Goal: Use online tool/utility: Utilize a website feature to perform a specific function

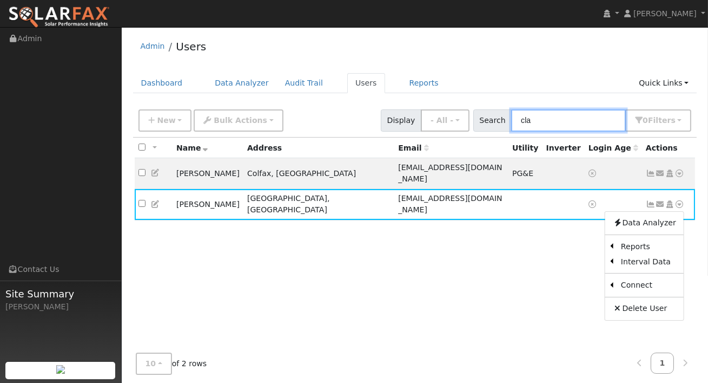
click at [549, 121] on input "cla" at bounding box center [568, 120] width 115 height 22
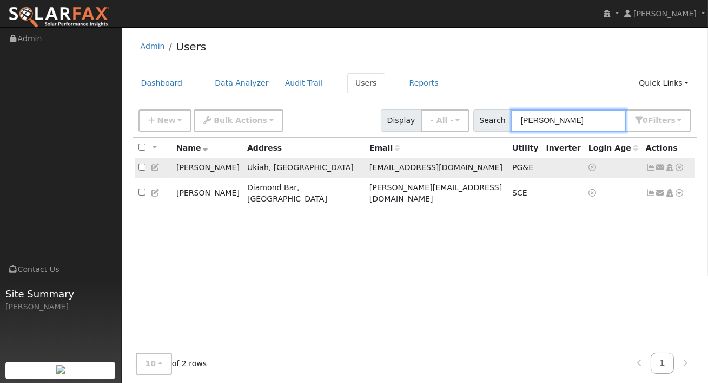
type input "randy"
click at [680, 170] on icon at bounding box center [680, 167] width 10 height 8
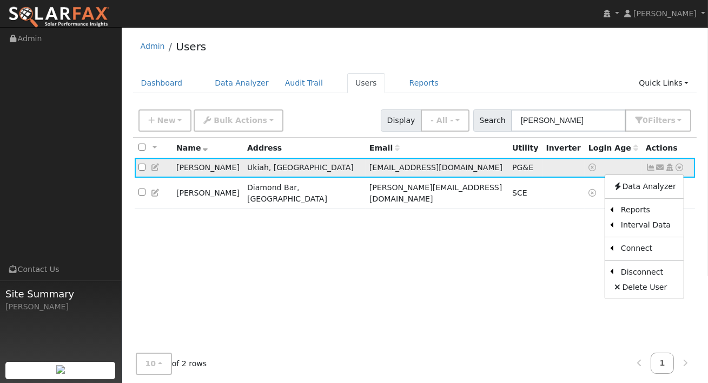
click at [207, 165] on td "[PERSON_NAME]" at bounding box center [208, 168] width 71 height 20
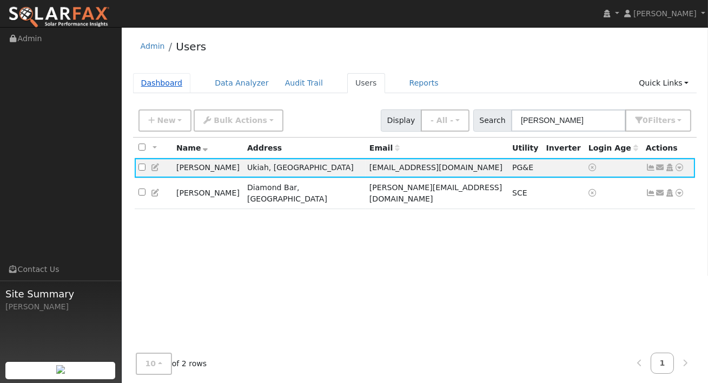
click at [161, 89] on link "Dashboard" at bounding box center [162, 83] width 58 height 20
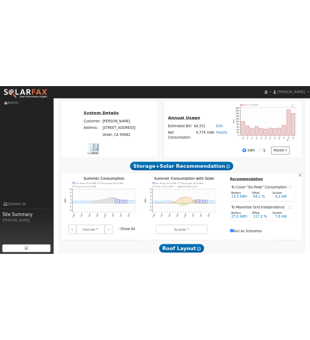
scroll to position [267, 0]
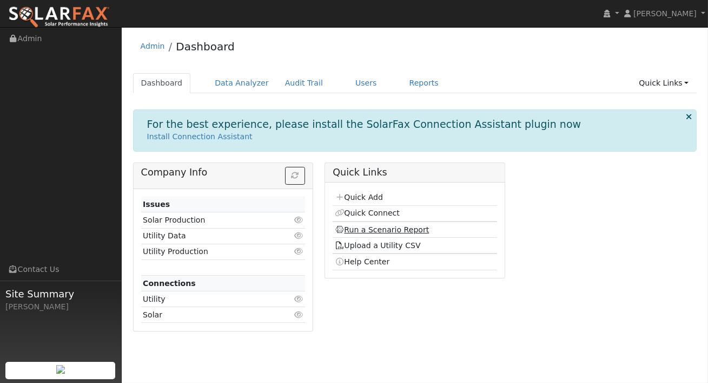
click at [385, 229] on link "Run a Scenario Report" at bounding box center [382, 229] width 95 height 9
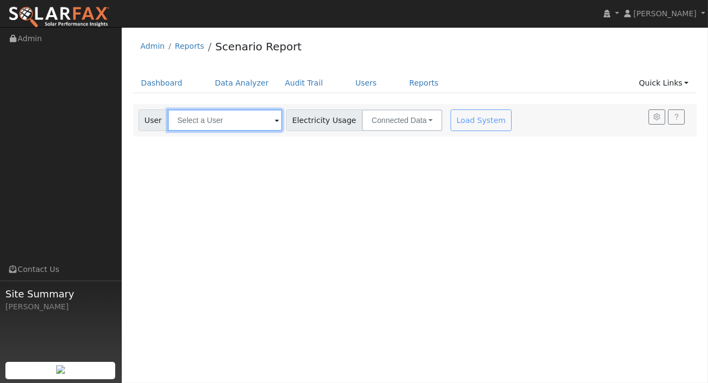
click at [247, 120] on input "text" at bounding box center [225, 120] width 115 height 22
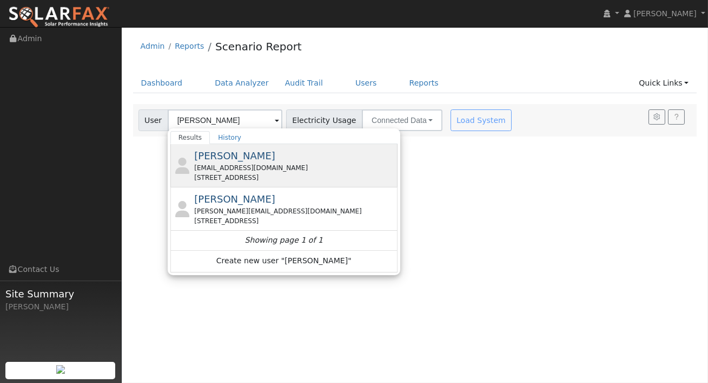
click at [284, 163] on div "looneyvineyards@yahoo.com" at bounding box center [294, 168] width 201 height 10
type input "[PERSON_NAME]"
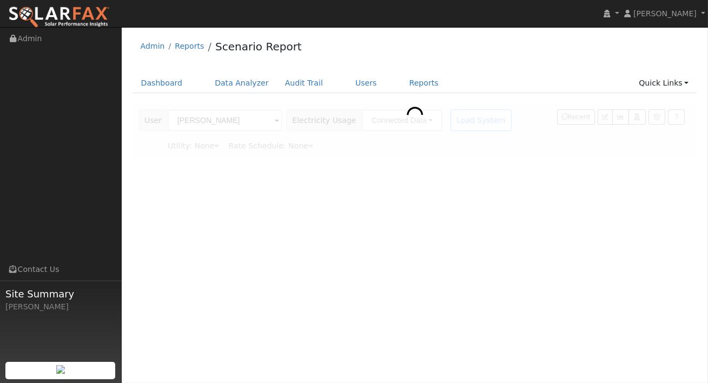
type input "Pacific Gas & Electric"
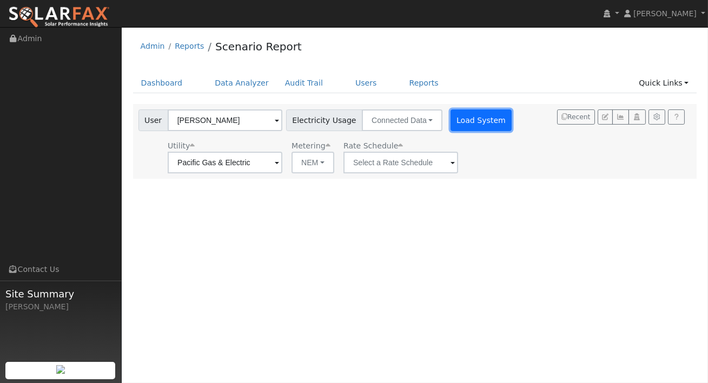
click at [463, 116] on button "Load System" at bounding box center [482, 120] width 62 height 22
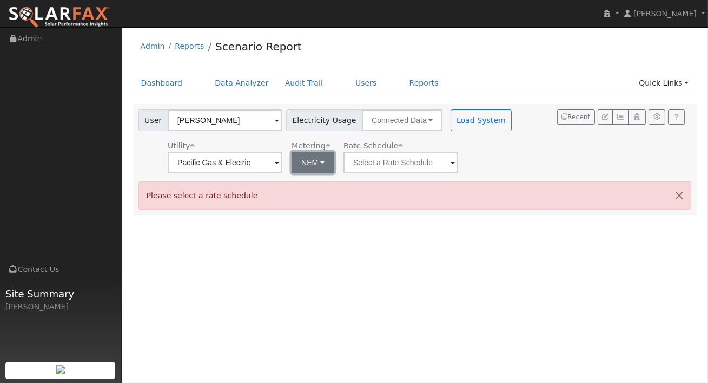
click at [296, 156] on button "NEM" at bounding box center [313, 163] width 43 height 22
click at [297, 200] on link "NBT" at bounding box center [316, 201] width 75 height 15
type input "E-ELEC"
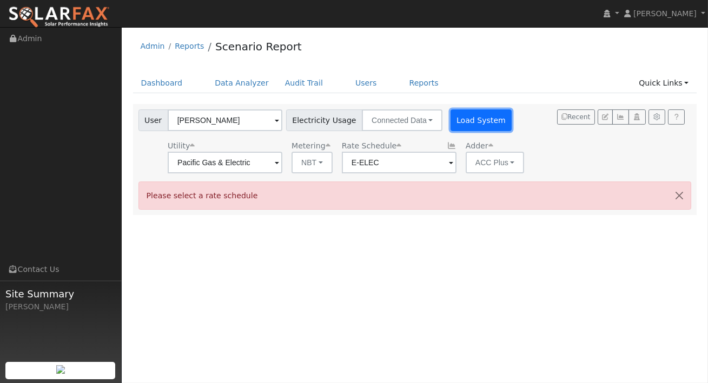
click at [466, 124] on button "Load System" at bounding box center [482, 120] width 62 height 22
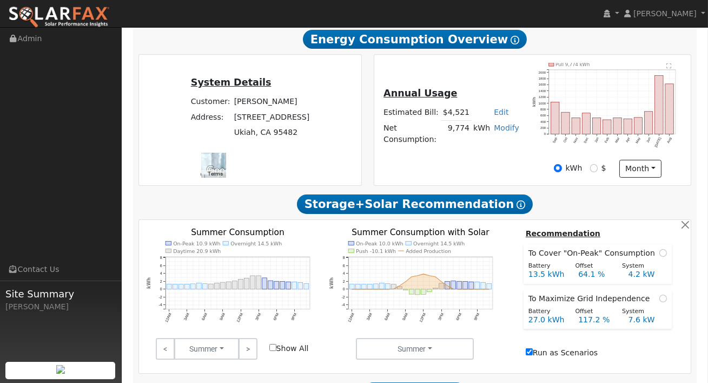
scroll to position [249, 0]
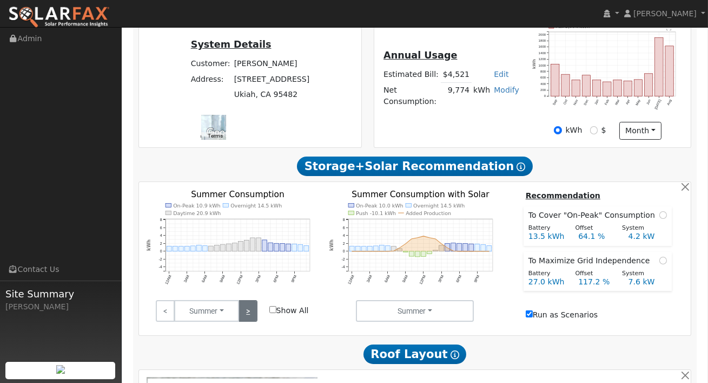
click at [250, 316] on link ">" at bounding box center [248, 311] width 19 height 22
click at [252, 313] on link ">" at bounding box center [248, 311] width 19 height 22
click at [247, 313] on link ">" at bounding box center [248, 311] width 19 height 22
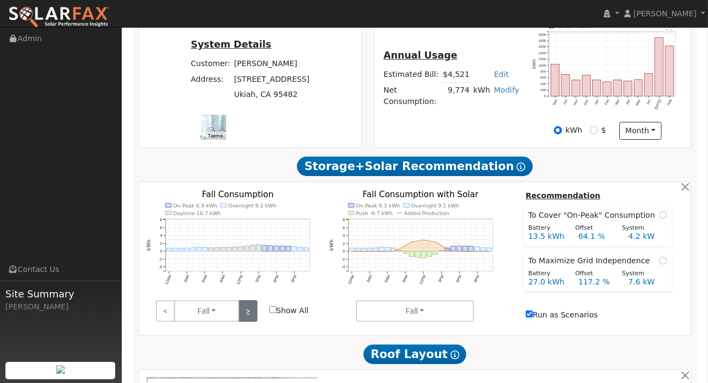
click at [247, 318] on link ">" at bounding box center [248, 311] width 19 height 22
click at [246, 318] on link ">" at bounding box center [248, 311] width 19 height 22
click at [248, 316] on link ">" at bounding box center [248, 311] width 19 height 22
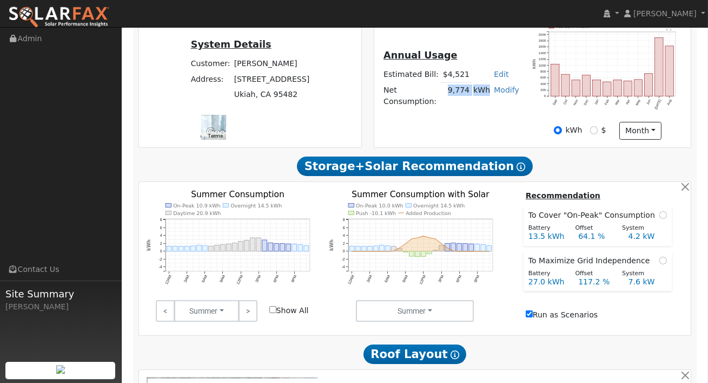
drag, startPoint x: 458, startPoint y: 95, endPoint x: 486, endPoint y: 95, distance: 27.6
click at [486, 95] on tr "Net Consumption: 9,774 kWh Modify Add Consumption Add Electric Vehicle Add Cons…" at bounding box center [452, 95] width 140 height 27
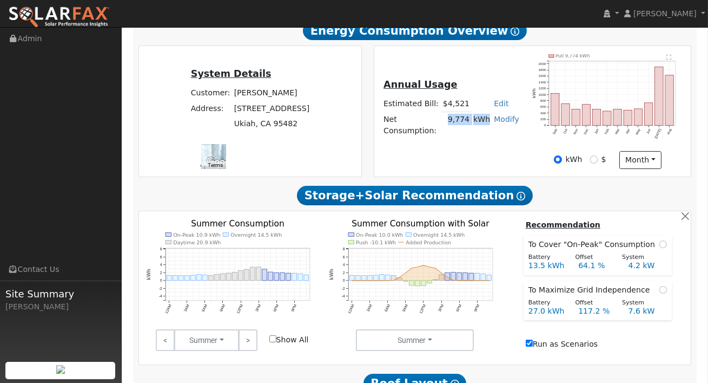
scroll to position [208, 0]
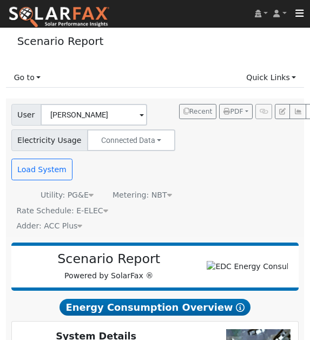
scroll to position [267, 0]
